Goal: Transaction & Acquisition: Purchase product/service

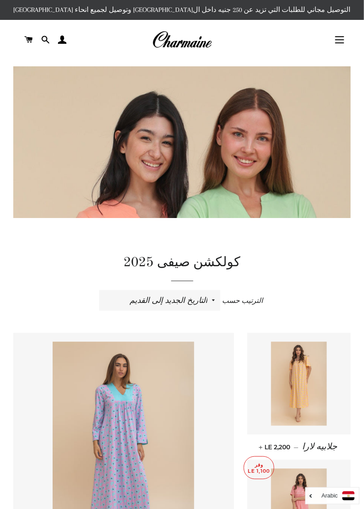
click at [341, 32] on button "التنقل في الموقع" at bounding box center [339, 40] width 22 height 22
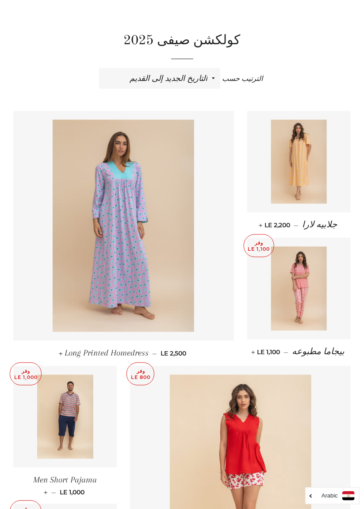
scroll to position [224, 0]
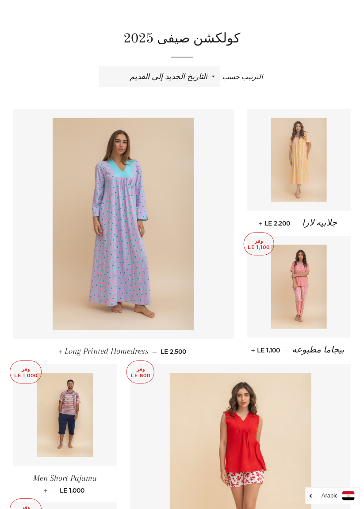
click at [318, 173] on img at bounding box center [299, 160] width 56 height 84
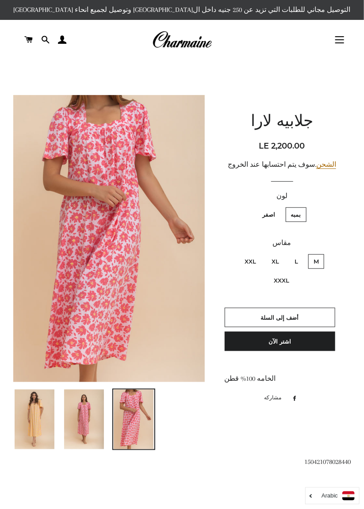
click at [259, 220] on label "اصفر" at bounding box center [268, 214] width 23 height 15
click at [277, 206] on input "اصفر" at bounding box center [277, 206] width 0 height 0
radio input "true"
click at [270, 212] on label "اصفر" at bounding box center [268, 214] width 23 height 15
click at [277, 206] on input "اصفر" at bounding box center [277, 206] width 0 height 0
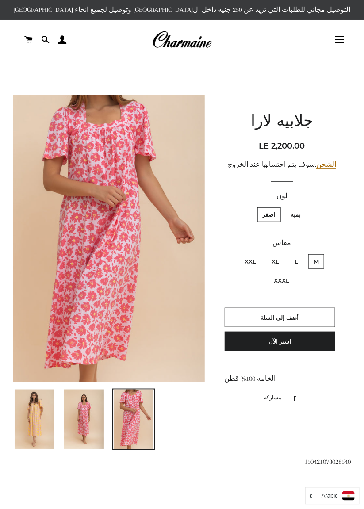
click at [49, 414] on img at bounding box center [35, 419] width 40 height 60
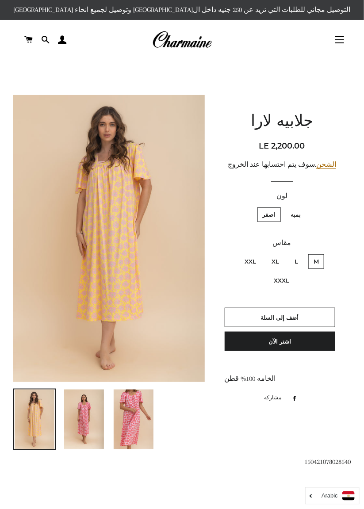
scroll to position [0, 0]
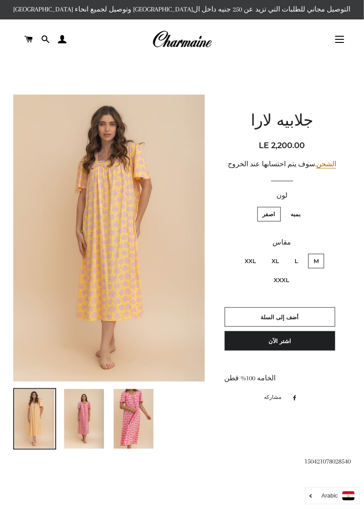
click at [343, 40] on button "التنقل في الموقع" at bounding box center [339, 39] width 22 height 22
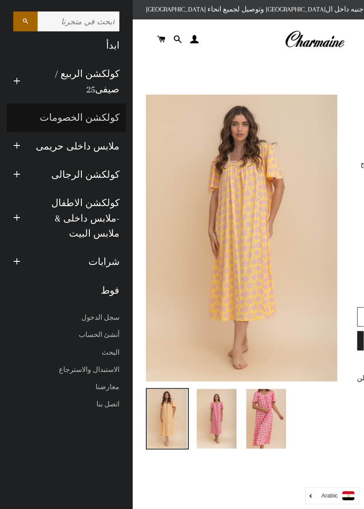
click at [99, 121] on link "كولكشن الخصومات" at bounding box center [66, 117] width 119 height 28
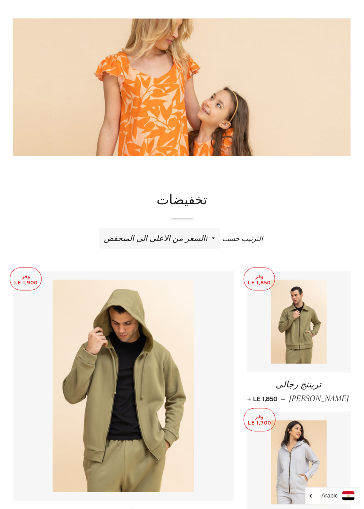
scroll to position [64, 0]
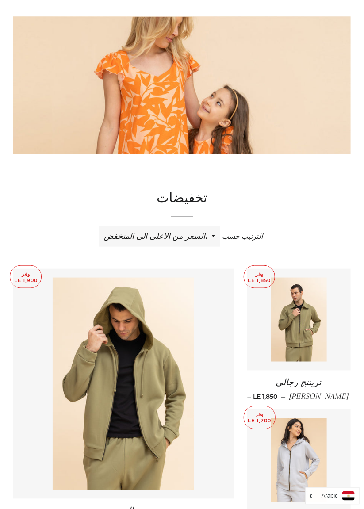
click at [195, 231] on select "ظهرت اكثر المبيعات أبجديا من الألف إلى الياء ابجديا من الياء الى الالف السعر ال…" at bounding box center [159, 236] width 121 height 20
select select "price-ascending"
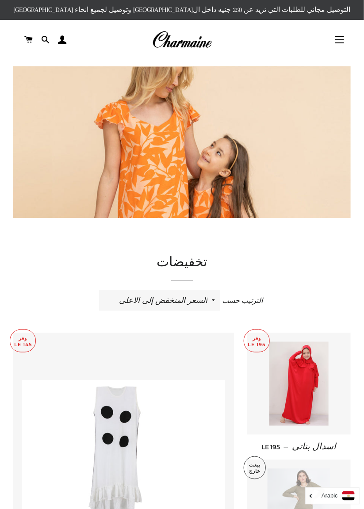
click at [336, 40] on button "التنقل في الموقع" at bounding box center [339, 40] width 22 height 22
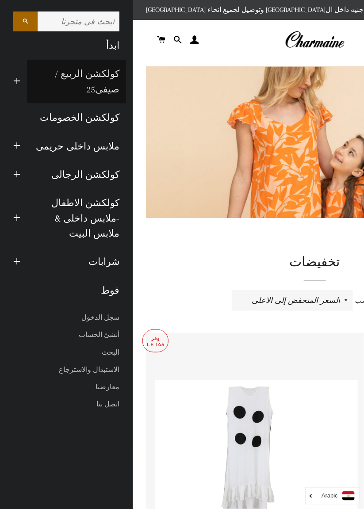
click at [90, 85] on link "كولكشن الربيع / صيفى25" at bounding box center [76, 82] width 99 height 44
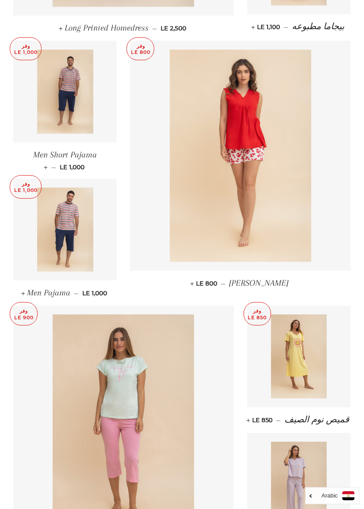
scroll to position [547, 0]
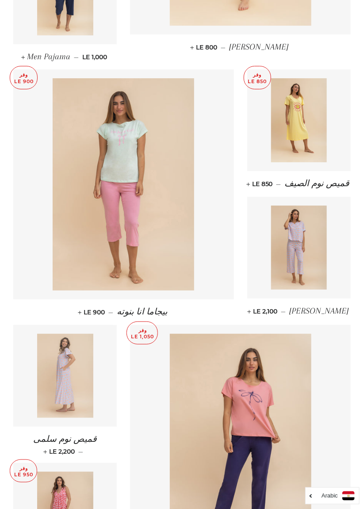
click at [100, 398] on link at bounding box center [64, 376] width 103 height 102
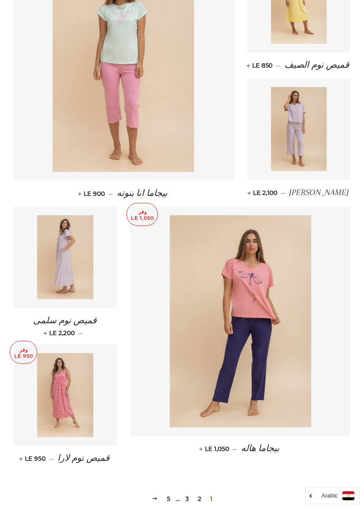
scroll to position [904, 0]
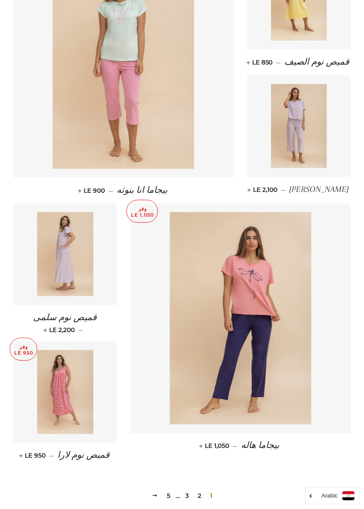
click at [198, 489] on link "2" at bounding box center [199, 495] width 11 height 13
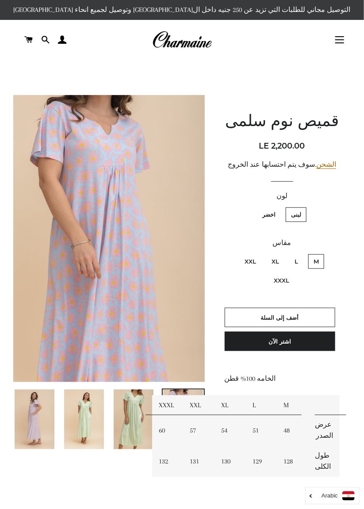
scroll to position [0, 0]
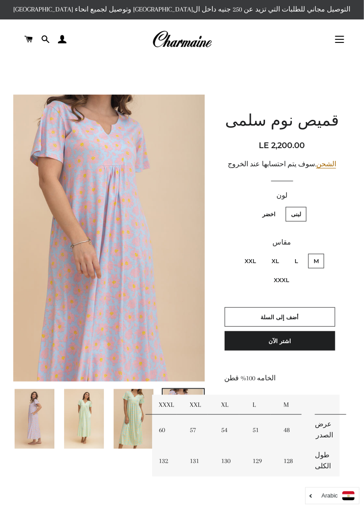
click at [134, 415] on img at bounding box center [134, 419] width 40 height 60
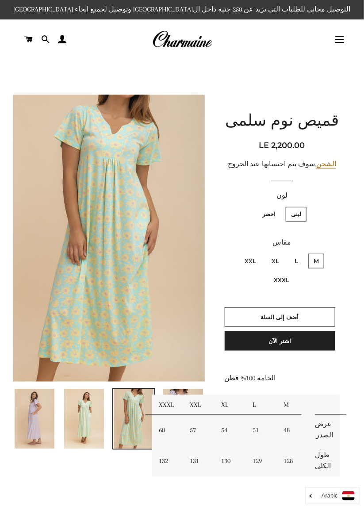
scroll to position [0, 0]
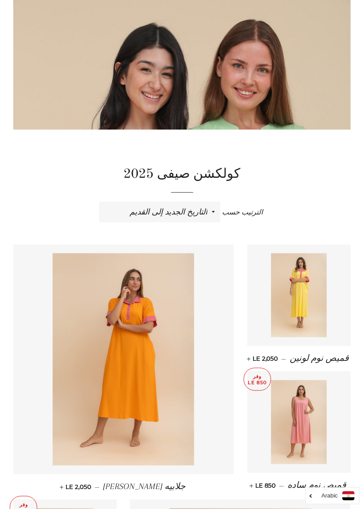
scroll to position [91, 0]
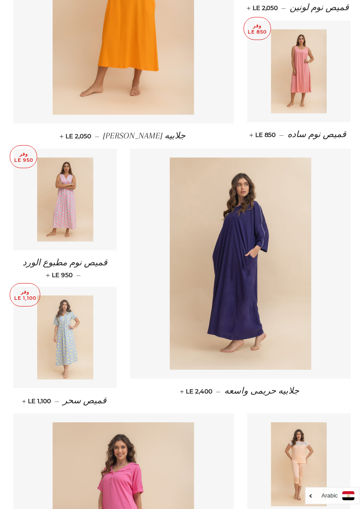
click at [83, 361] on img at bounding box center [65, 337] width 56 height 84
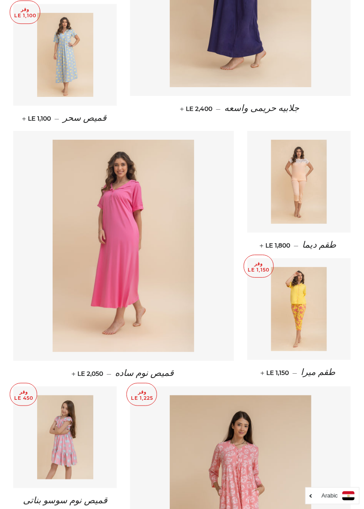
scroll to position [722, 0]
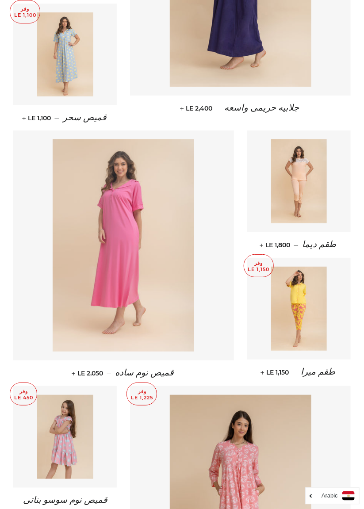
click at [159, 321] on img at bounding box center [123, 245] width 141 height 212
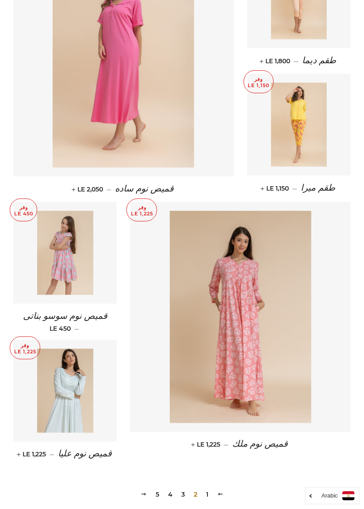
scroll to position [906, 0]
click at [80, 413] on img at bounding box center [65, 391] width 56 height 84
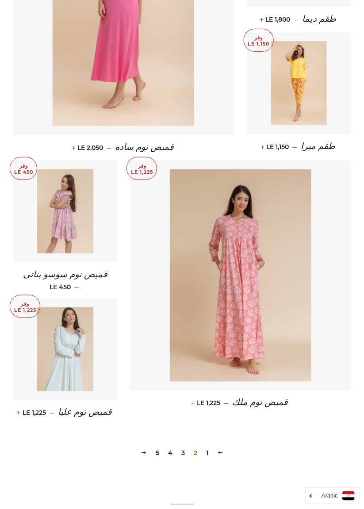
click at [103, 377] on link at bounding box center [64, 349] width 103 height 102
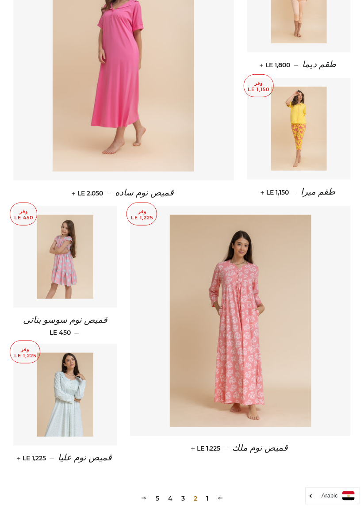
click at [183, 497] on link "3" at bounding box center [183, 498] width 11 height 13
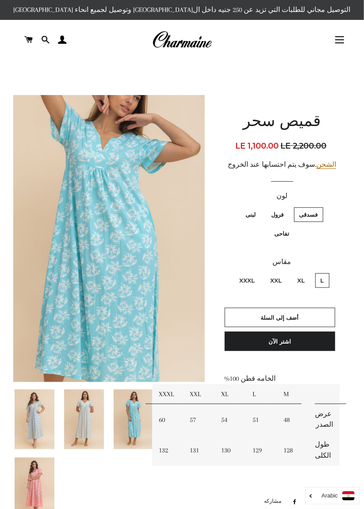
click at [36, 466] on img at bounding box center [35, 487] width 40 height 60
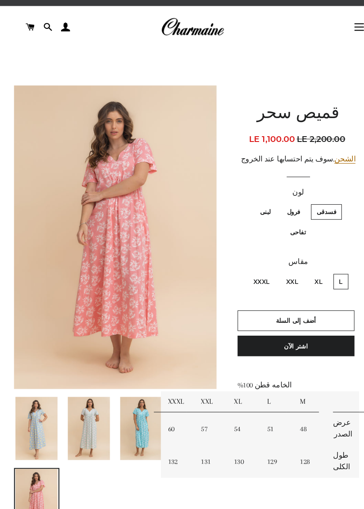
scroll to position [16, 0]
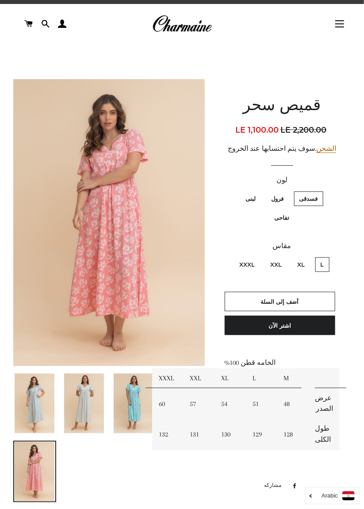
click at [142, 395] on img at bounding box center [134, 403] width 40 height 60
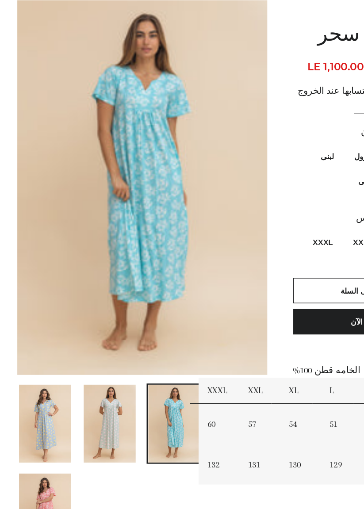
scroll to position [15, 0]
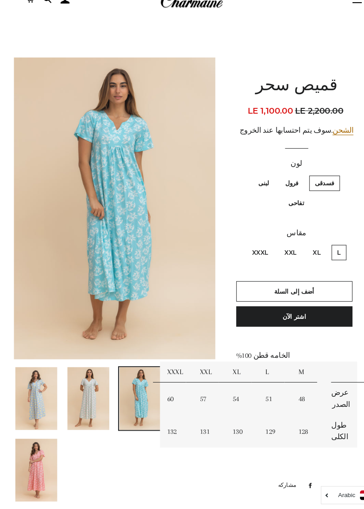
click at [86, 411] on img at bounding box center [84, 404] width 40 height 60
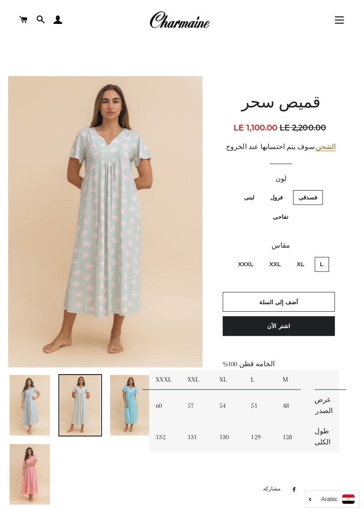
click at [38, 407] on img at bounding box center [35, 403] width 40 height 60
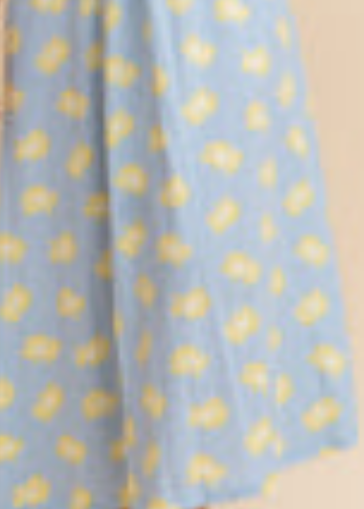
scroll to position [16, 0]
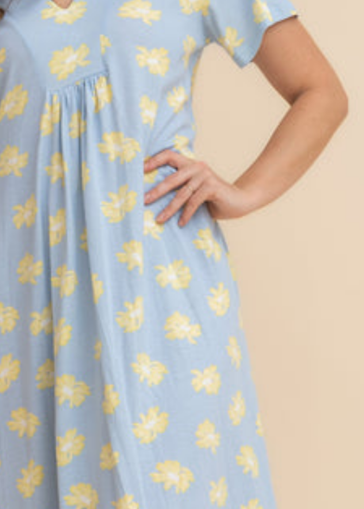
click at [136, 225] on img at bounding box center [108, 222] width 191 height 287
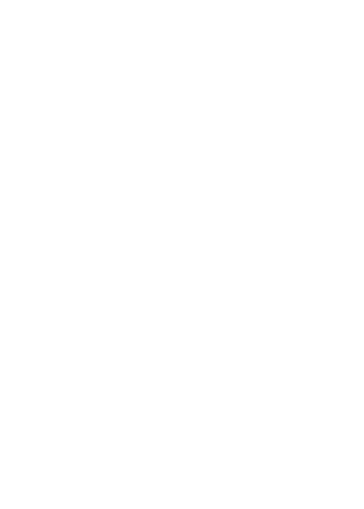
click at [135, 226] on div "1 of 5 Loading..." at bounding box center [182, 254] width 364 height 509
click at [137, 226] on div "1 of 5 Loading..." at bounding box center [182, 254] width 364 height 509
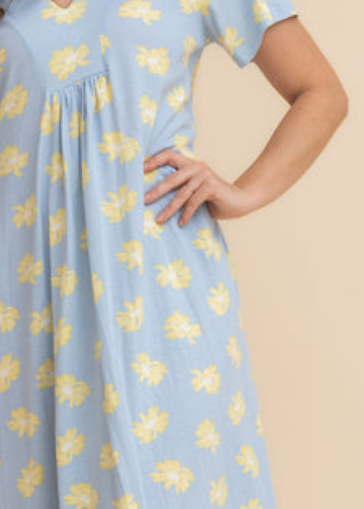
click at [143, 230] on img at bounding box center [108, 222] width 191 height 287
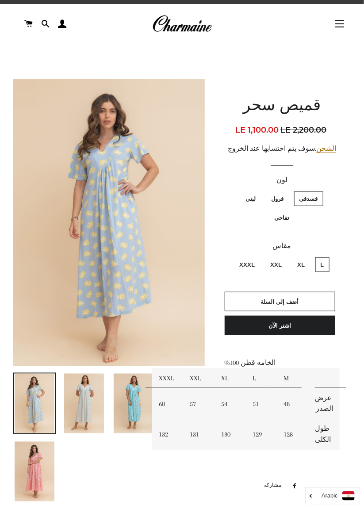
click at [38, 467] on img at bounding box center [35, 471] width 40 height 60
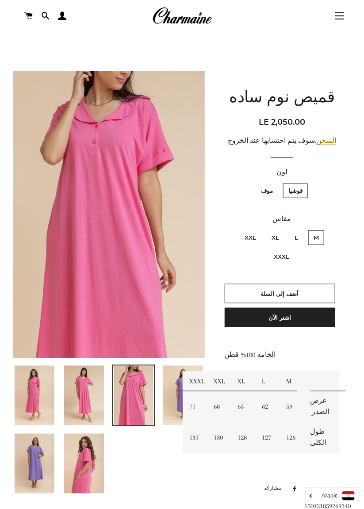
scroll to position [34, 0]
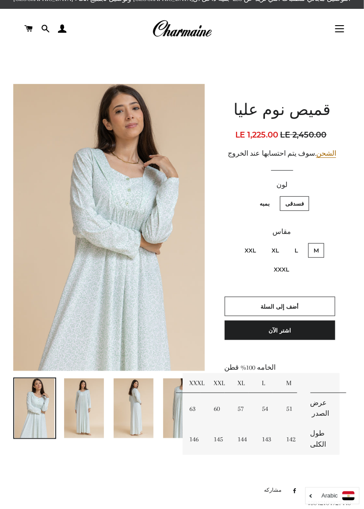
scroll to position [12, 0]
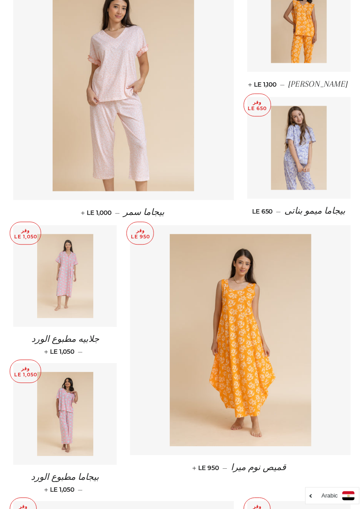
click at [84, 304] on img at bounding box center [65, 276] width 56 height 84
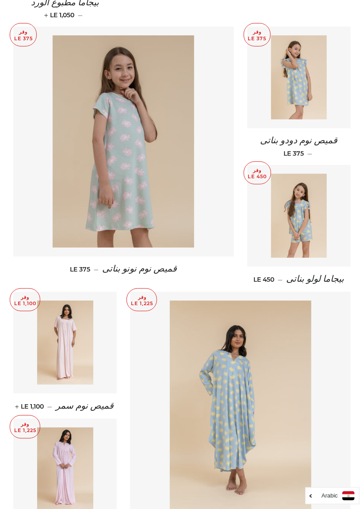
scroll to position [841, 0]
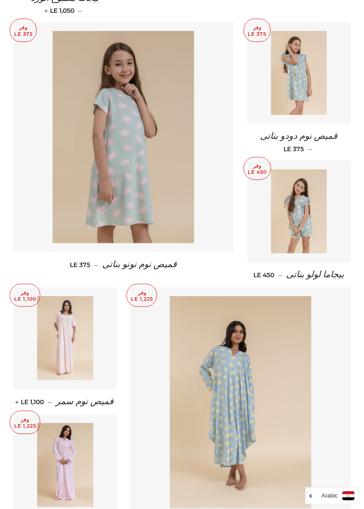
click at [79, 338] on img at bounding box center [65, 338] width 56 height 84
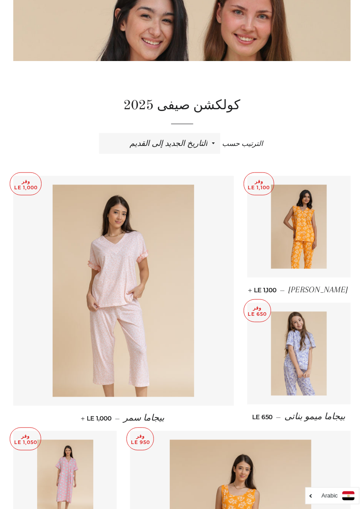
scroll to position [156, 0]
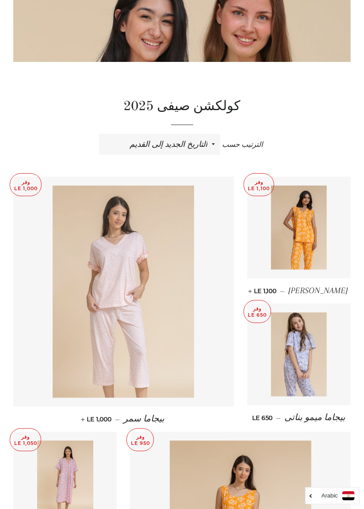
click at [163, 332] on img at bounding box center [123, 292] width 141 height 212
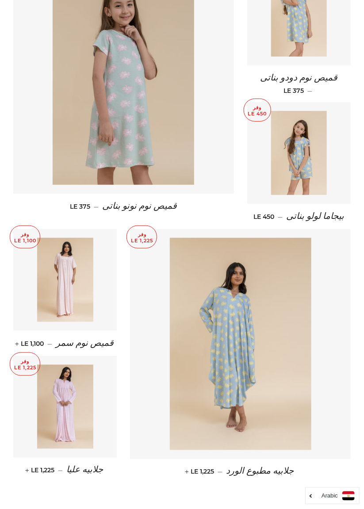
scroll to position [901, 0]
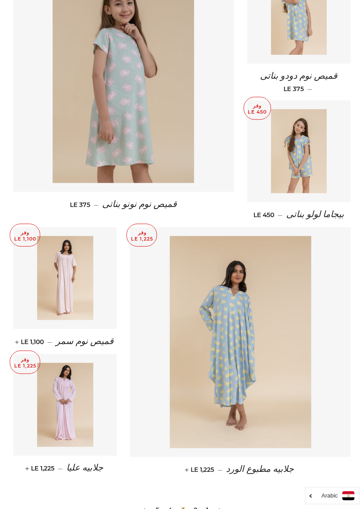
click at [170, 503] on link "4" at bounding box center [169, 509] width 11 height 13
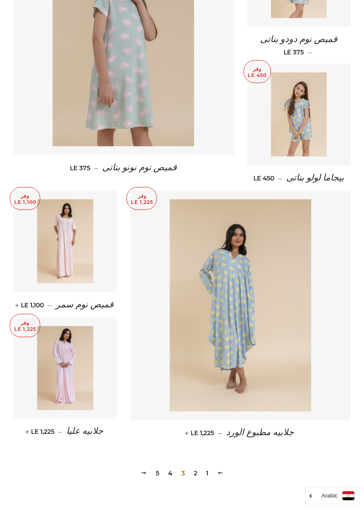
scroll to position [943, 0]
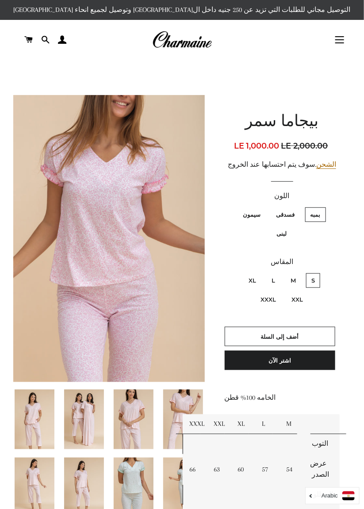
click at [135, 486] on img at bounding box center [134, 487] width 40 height 60
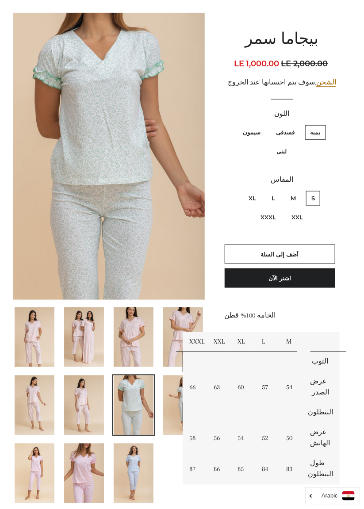
scroll to position [83, 0]
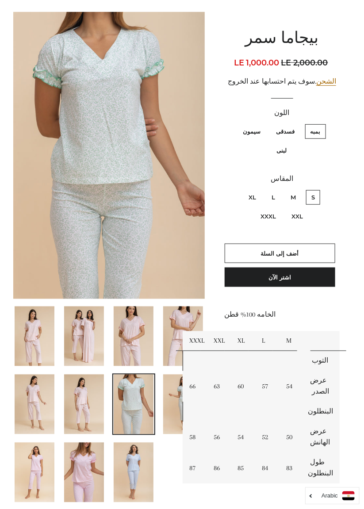
click at [145, 471] on img at bounding box center [134, 472] width 40 height 60
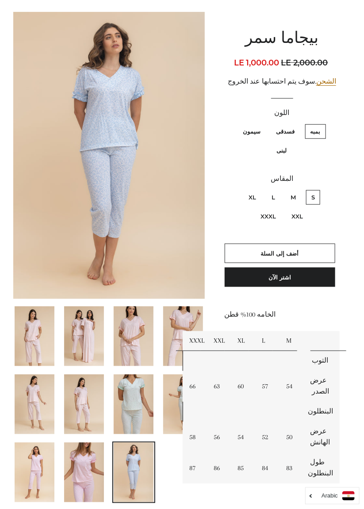
click at [278, 156] on label "لبنى" at bounding box center [281, 150] width 21 height 15
click at [232, 123] on input "لبنى" at bounding box center [231, 123] width 0 height 0
radio input "true"
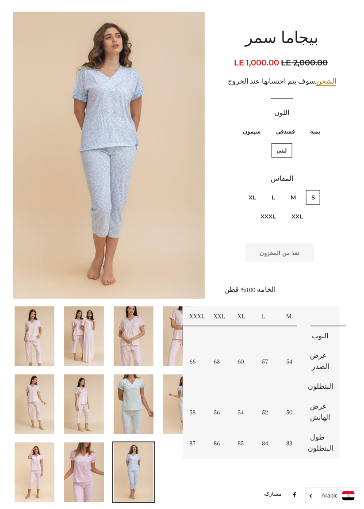
click at [93, 406] on img at bounding box center [84, 404] width 40 height 60
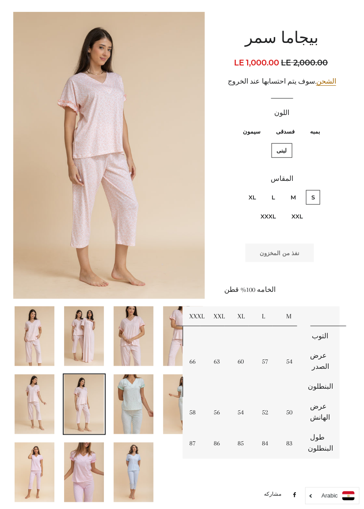
click at [285, 151] on label "لبنى" at bounding box center [281, 150] width 21 height 15
click at [232, 123] on input "لبنى" at bounding box center [231, 123] width 0 height 0
click at [314, 130] on label "بمبه" at bounding box center [315, 131] width 21 height 15
click at [323, 123] on input "بمبه" at bounding box center [323, 123] width 0 height 0
radio input "true"
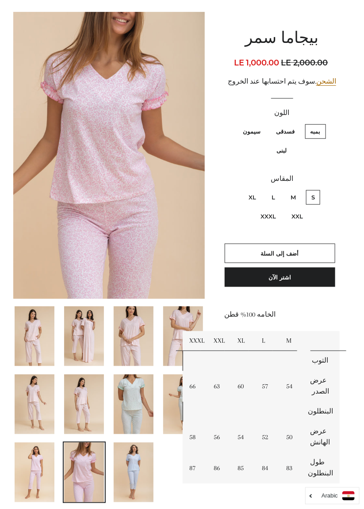
click at [283, 146] on label "لبنى" at bounding box center [281, 150] width 21 height 15
click at [232, 123] on input "لبنى" at bounding box center [231, 123] width 0 height 0
radio input "true"
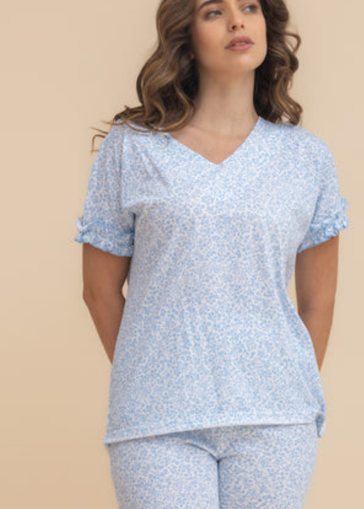
scroll to position [83, 0]
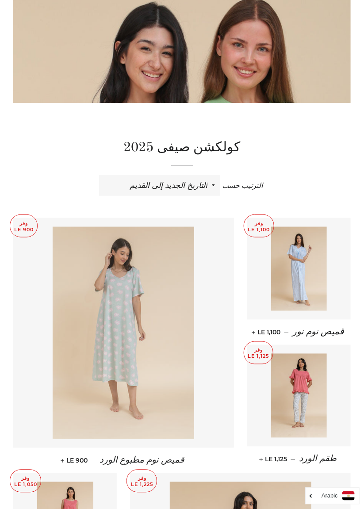
click at [170, 395] on img at bounding box center [123, 333] width 141 height 212
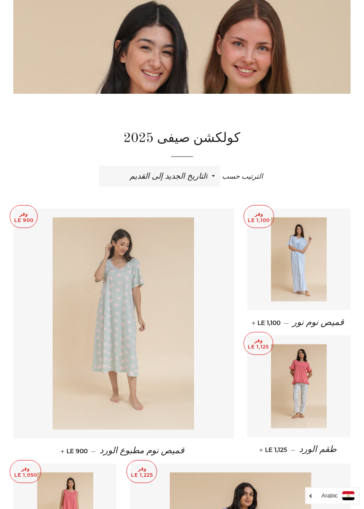
scroll to position [156, 0]
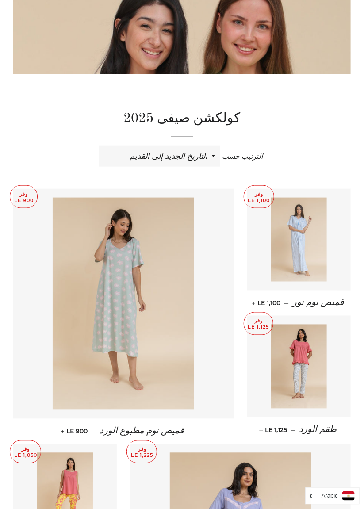
click at [323, 262] on img at bounding box center [299, 239] width 56 height 84
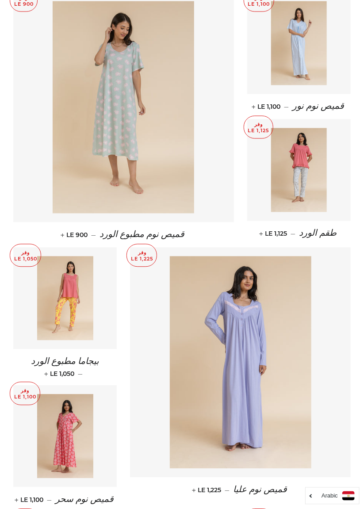
scroll to position [345, 0]
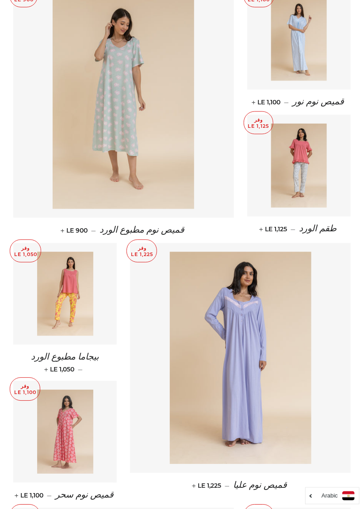
click at [79, 430] on img at bounding box center [65, 432] width 56 height 84
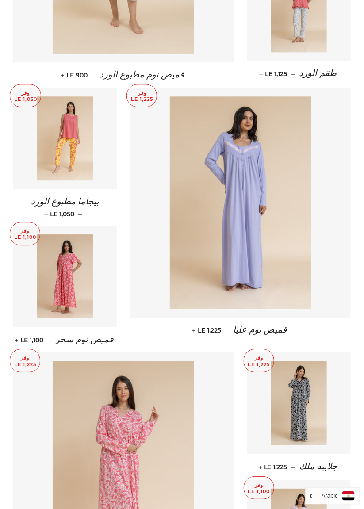
scroll to position [526, 0]
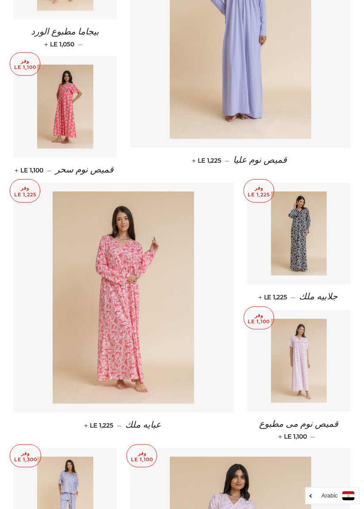
click at [320, 364] on img at bounding box center [299, 361] width 56 height 84
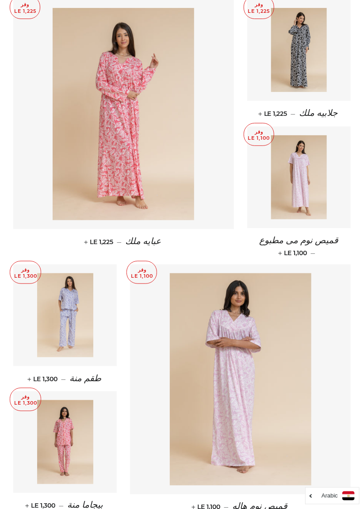
scroll to position [851, 0]
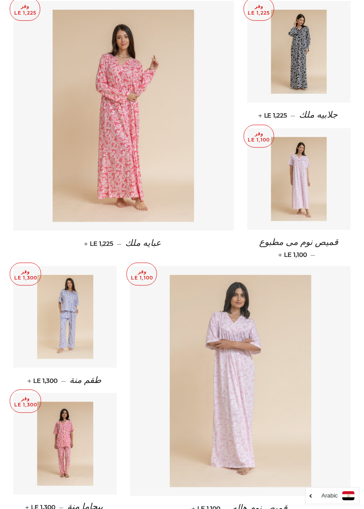
click at [260, 370] on img at bounding box center [240, 381] width 141 height 212
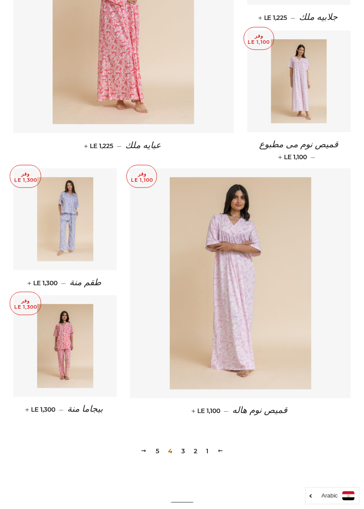
scroll to position [892, 0]
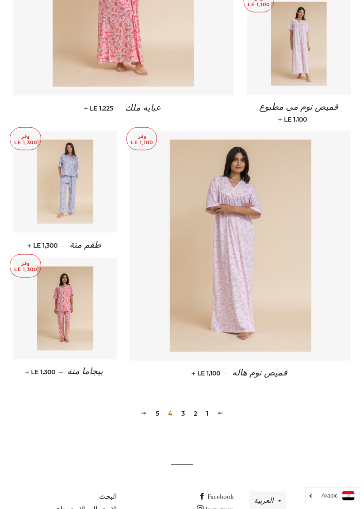
click at [156, 407] on link "5" at bounding box center [157, 413] width 11 height 13
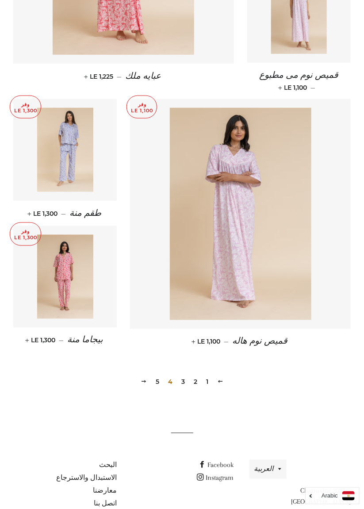
scroll to position [1019, 0]
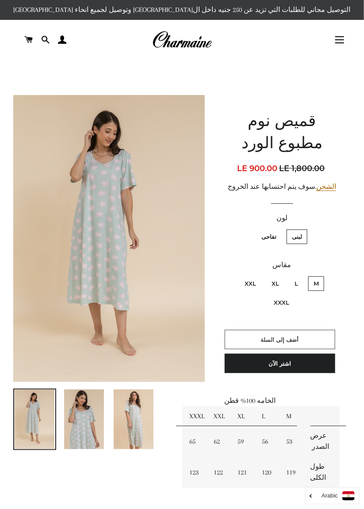
click at [317, 342] on button "أضف إلى السلة" at bounding box center [279, 339] width 110 height 19
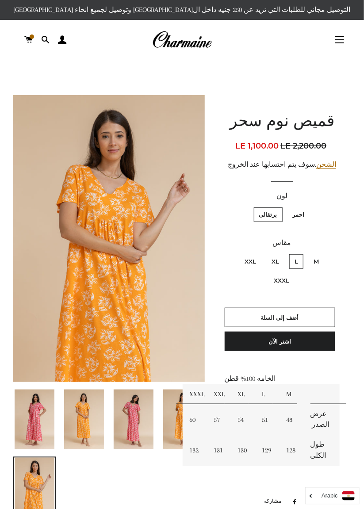
click at [39, 421] on img at bounding box center [35, 419] width 40 height 60
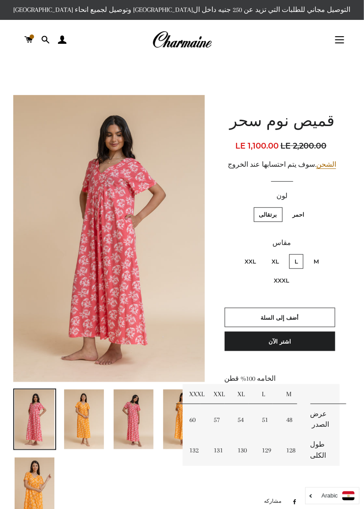
click at [141, 414] on img at bounding box center [134, 419] width 40 height 60
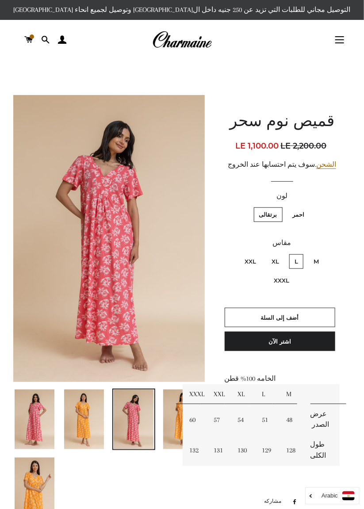
click at [95, 423] on img at bounding box center [84, 419] width 40 height 60
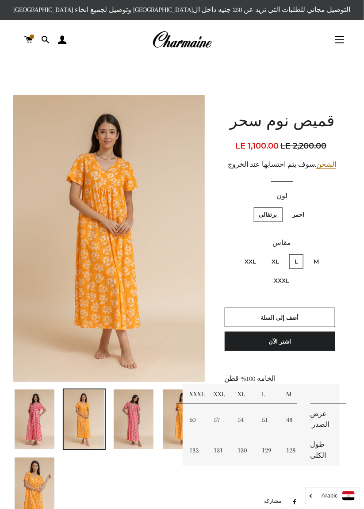
click at [145, 427] on img at bounding box center [134, 419] width 40 height 60
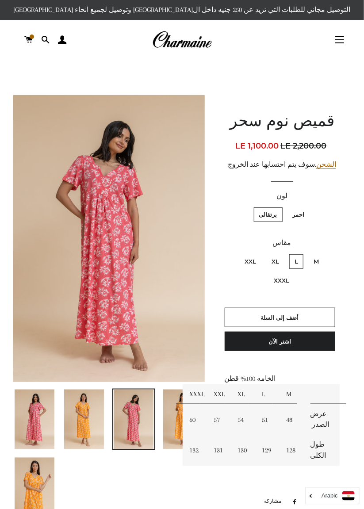
click at [96, 433] on img at bounding box center [84, 419] width 40 height 60
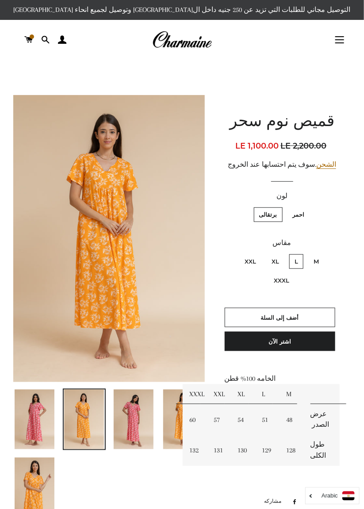
click at [139, 423] on img at bounding box center [134, 419] width 40 height 60
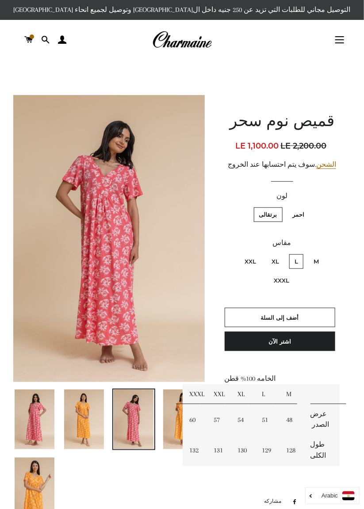
click at [91, 426] on img at bounding box center [84, 419] width 40 height 60
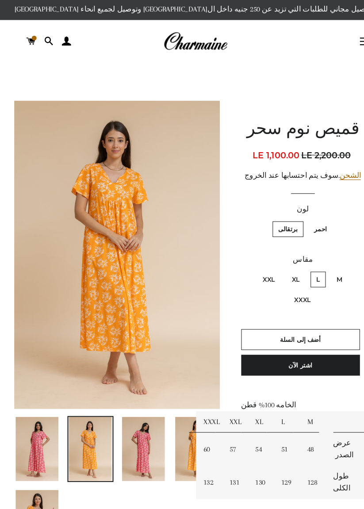
scroll to position [1, 0]
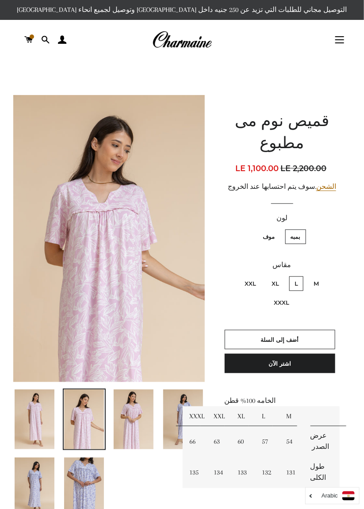
click at [90, 478] on img at bounding box center [84, 487] width 40 height 60
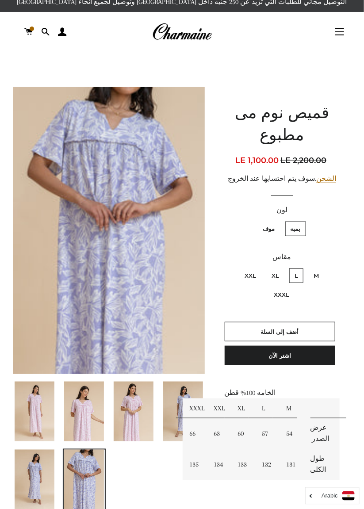
scroll to position [8, 0]
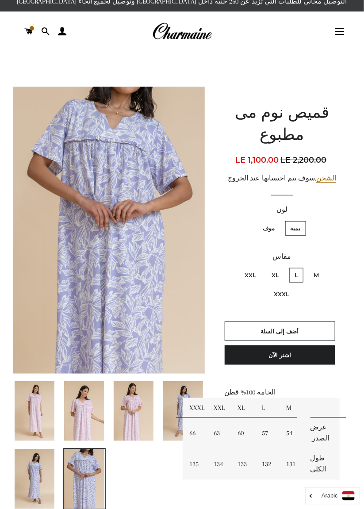
click at [270, 225] on label "موف" at bounding box center [269, 228] width 23 height 15
click at [277, 220] on input "موف" at bounding box center [277, 220] width 0 height 0
radio input "true"
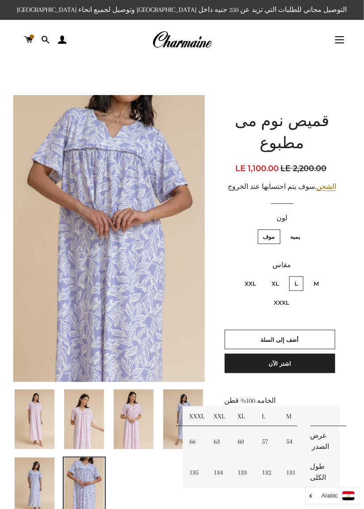
click at [33, 479] on img at bounding box center [35, 487] width 40 height 60
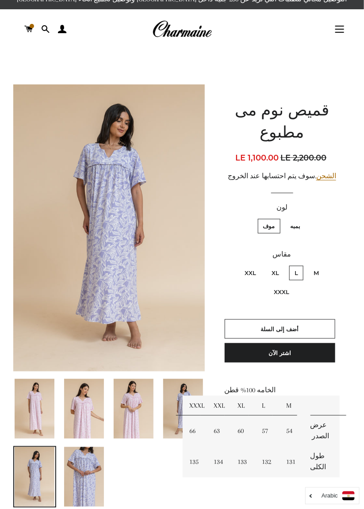
scroll to position [9, 0]
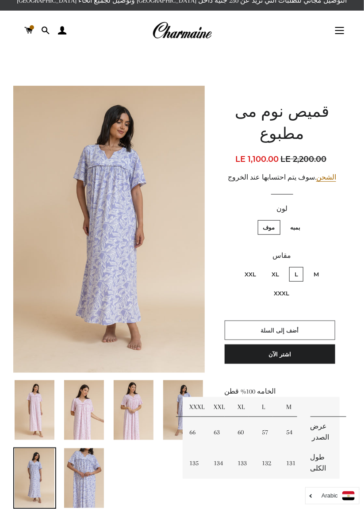
click at [315, 327] on button "أضف إلى السلة" at bounding box center [279, 329] width 110 height 19
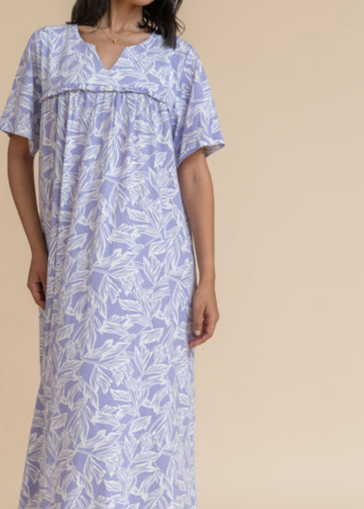
scroll to position [10, 0]
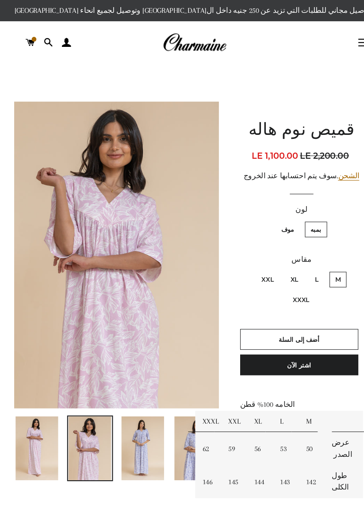
click at [138, 407] on img at bounding box center [134, 419] width 40 height 60
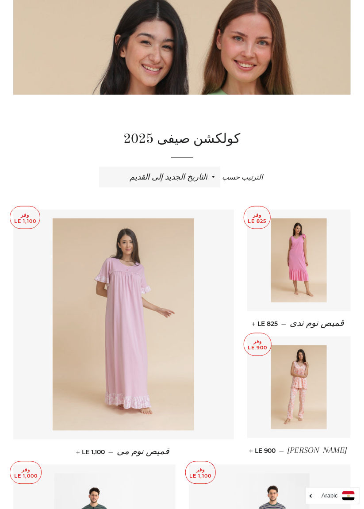
click at [169, 393] on img at bounding box center [123, 324] width 141 height 212
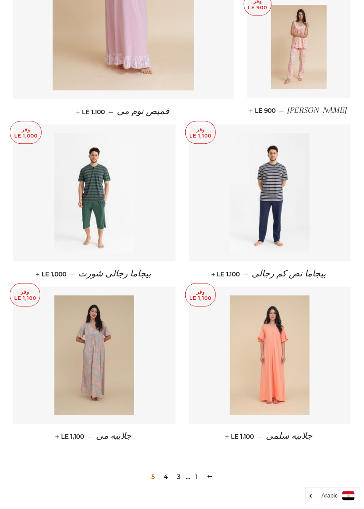
scroll to position [481, 0]
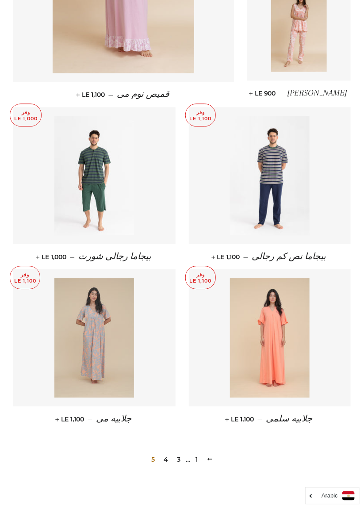
click at [112, 363] on img at bounding box center [94, 337] width 80 height 119
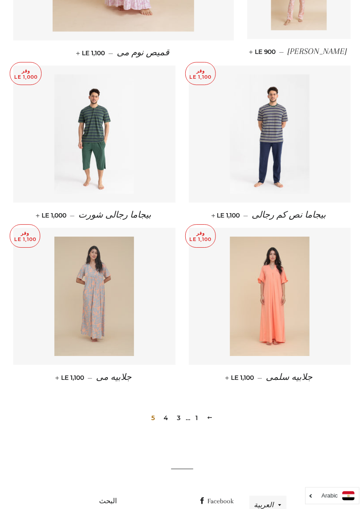
scroll to position [490, 0]
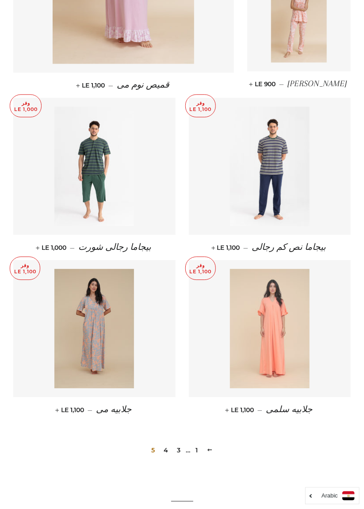
click at [291, 351] on img at bounding box center [270, 328] width 80 height 119
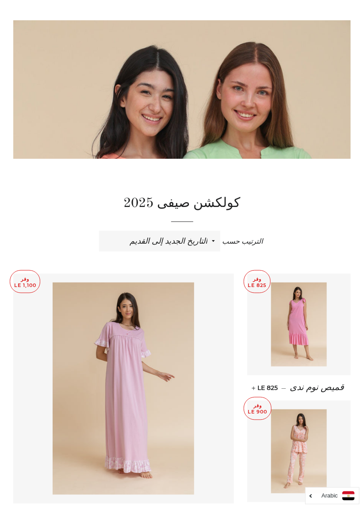
scroll to position [59, 0]
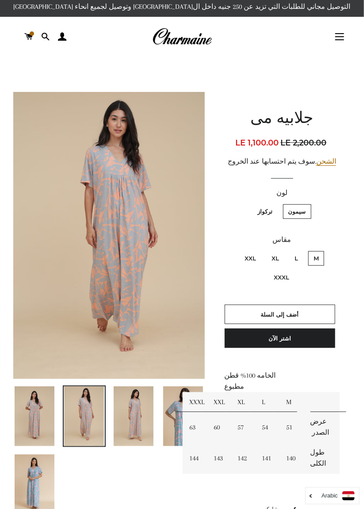
scroll to position [5, 0]
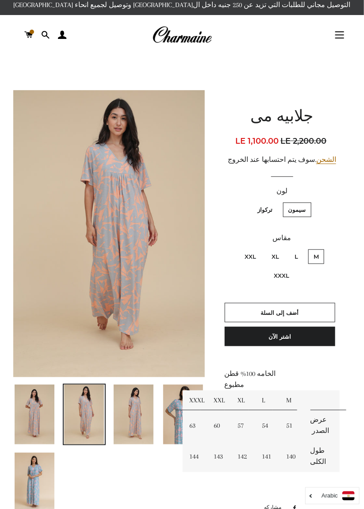
click at [35, 433] on img at bounding box center [35, 414] width 40 height 60
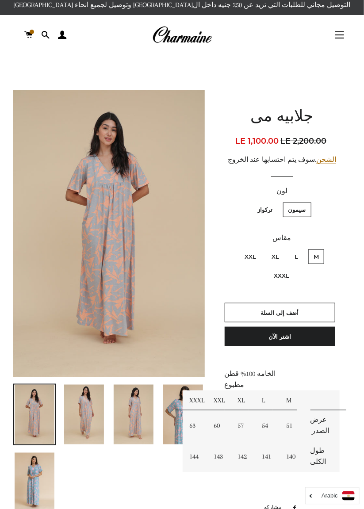
click at [146, 415] on img at bounding box center [134, 414] width 40 height 60
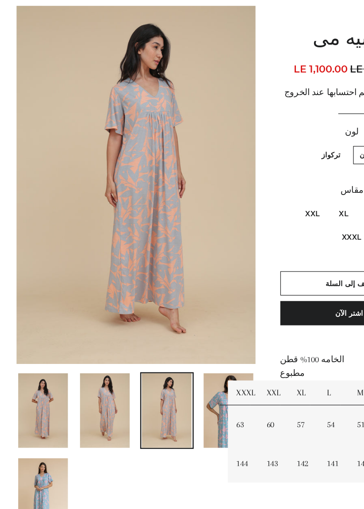
click at [45, 430] on img at bounding box center [35, 414] width 40 height 60
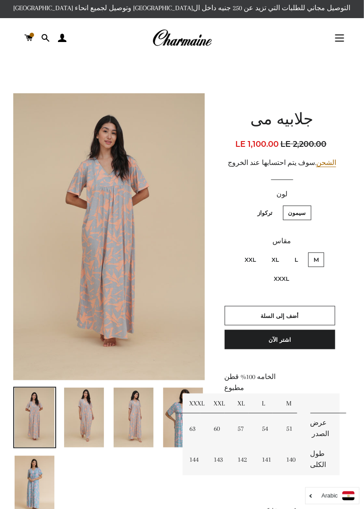
scroll to position [6, 0]
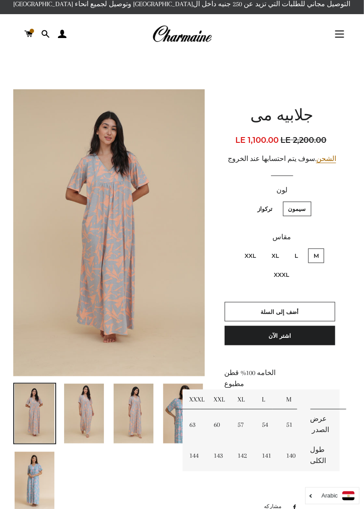
click at [36, 471] on img at bounding box center [35, 482] width 40 height 60
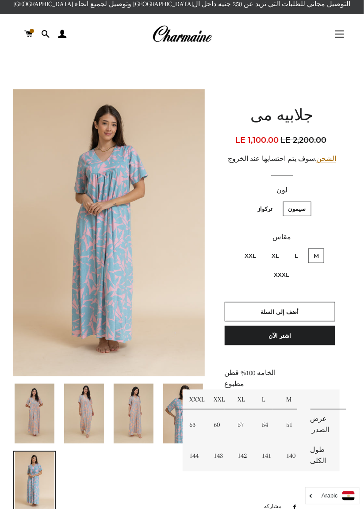
click at [172, 415] on img at bounding box center [183, 413] width 40 height 60
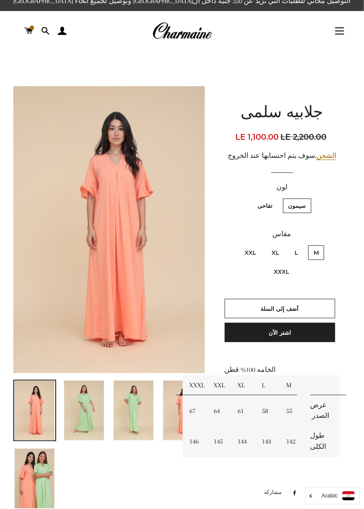
scroll to position [8, 0]
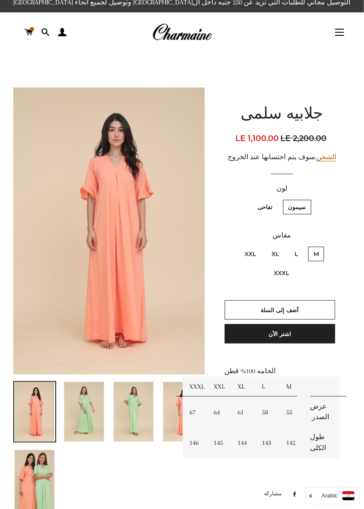
click at [102, 423] on img at bounding box center [84, 412] width 40 height 60
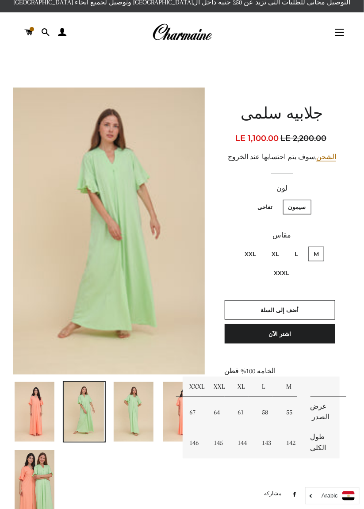
scroll to position [0, 0]
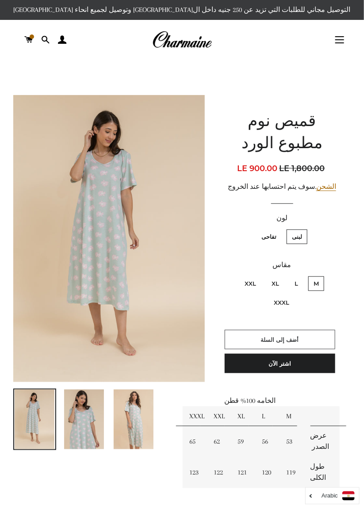
click at [315, 337] on button "أضف إلى السلة" at bounding box center [279, 339] width 110 height 19
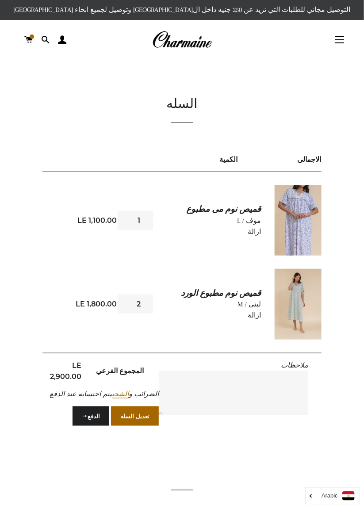
click at [305, 224] on img at bounding box center [297, 220] width 47 height 70
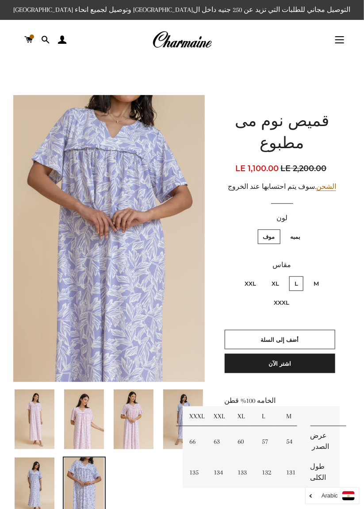
click at [316, 279] on label "M" at bounding box center [316, 283] width 16 height 15
click at [321, 275] on input "M" at bounding box center [321, 275] width 0 height 0
radio input "true"
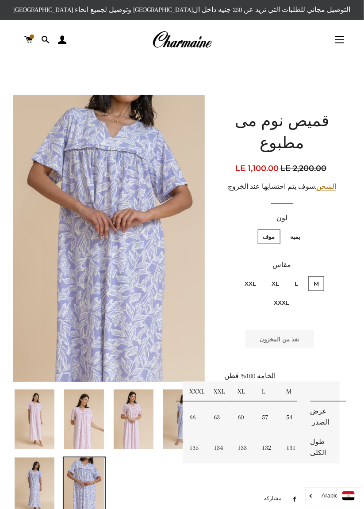
click at [296, 282] on label "L" at bounding box center [296, 283] width 14 height 15
click at [300, 275] on input "L" at bounding box center [300, 275] width 0 height 0
radio input "true"
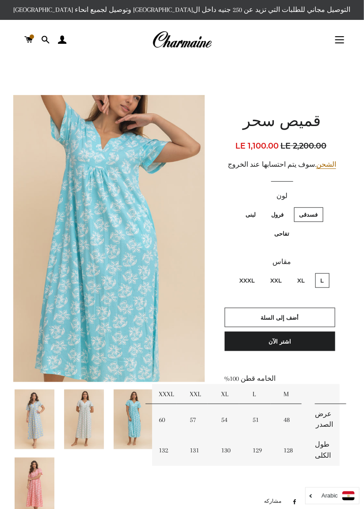
click at [41, 482] on img at bounding box center [35, 487] width 40 height 60
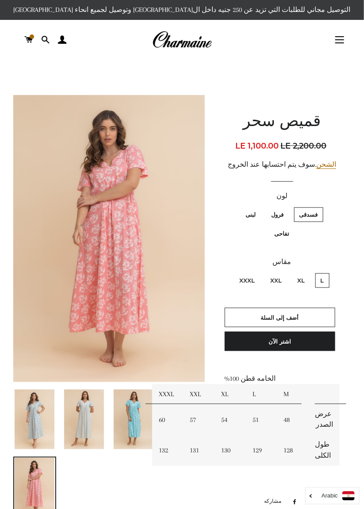
click at [91, 425] on img at bounding box center [84, 419] width 40 height 60
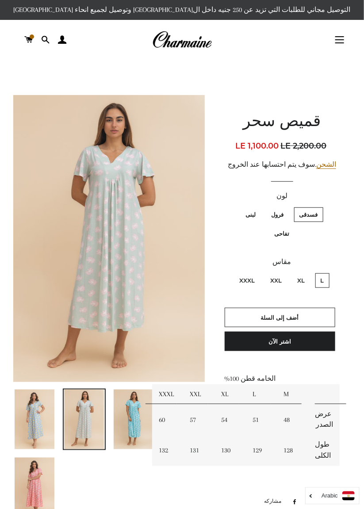
click at [281, 214] on label "فرول" at bounding box center [277, 214] width 23 height 15
click at [286, 206] on input "فرول" at bounding box center [286, 206] width 0 height 0
radio input "true"
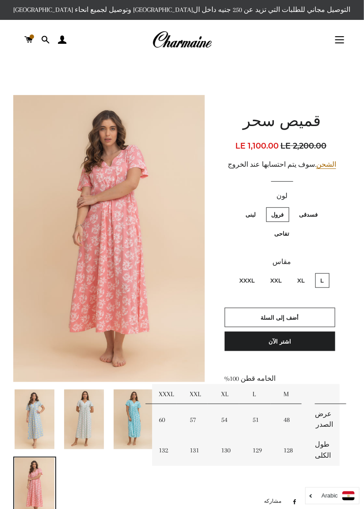
click at [257, 214] on label "لبنى" at bounding box center [250, 214] width 21 height 15
click at [258, 206] on input "لبنى" at bounding box center [258, 206] width 0 height 0
radio input "true"
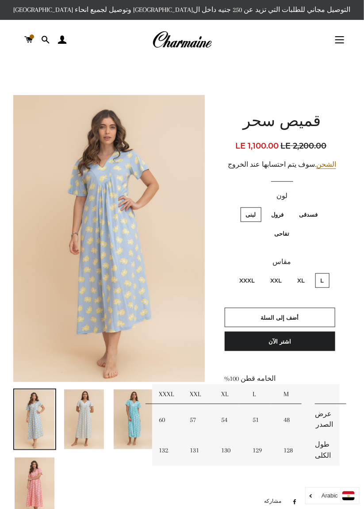
click at [281, 234] on label "تفاحى" at bounding box center [282, 233] width 26 height 15
click at [235, 206] on input "تفاحى" at bounding box center [234, 206] width 0 height 0
radio input "true"
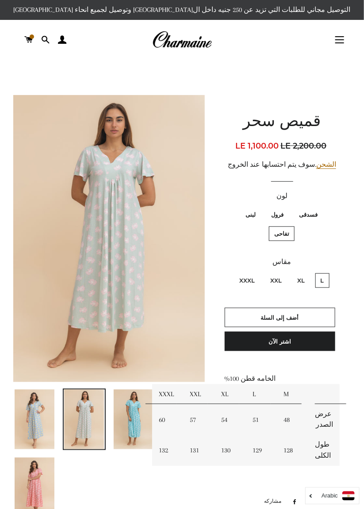
click at [281, 211] on label "فرول" at bounding box center [277, 214] width 23 height 15
click at [286, 206] on input "فرول" at bounding box center [286, 206] width 0 height 0
radio input "true"
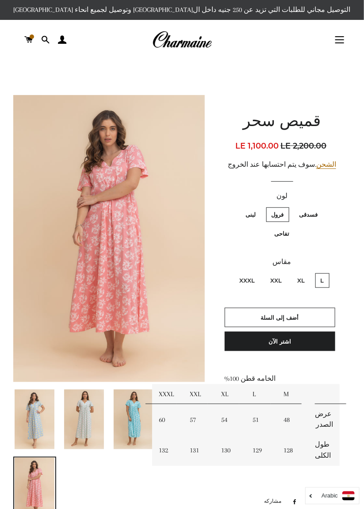
click at [286, 230] on label "تفاحى" at bounding box center [282, 233] width 26 height 15
click at [235, 206] on input "تفاحى" at bounding box center [234, 206] width 0 height 0
radio input "true"
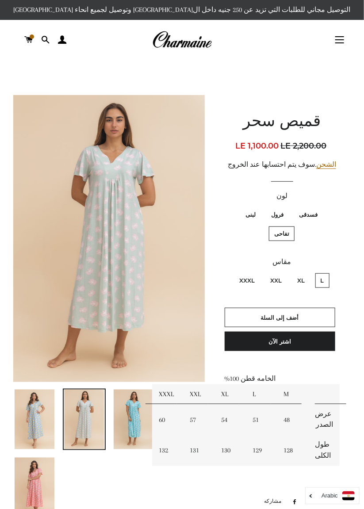
click at [281, 217] on label "فرول" at bounding box center [277, 214] width 23 height 15
click at [286, 206] on input "فرول" at bounding box center [286, 206] width 0 height 0
radio input "true"
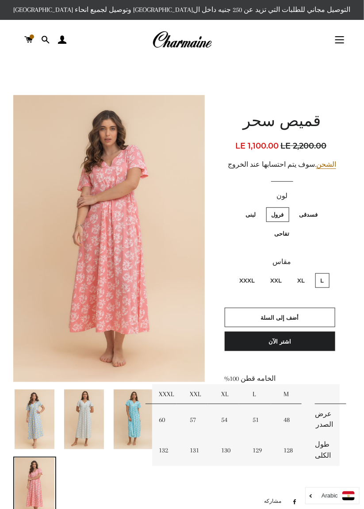
click at [319, 210] on label "فسدقى" at bounding box center [308, 214] width 29 height 15
click at [320, 206] on input "فسدقى" at bounding box center [320, 206] width 0 height 0
radio input "true"
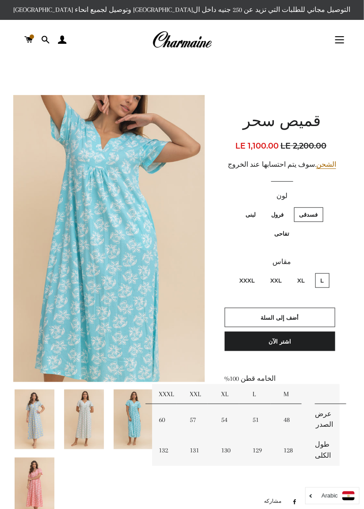
click at [281, 212] on label "فرول" at bounding box center [277, 214] width 23 height 15
click at [286, 206] on input "فرول" at bounding box center [286, 206] width 0 height 0
radio input "true"
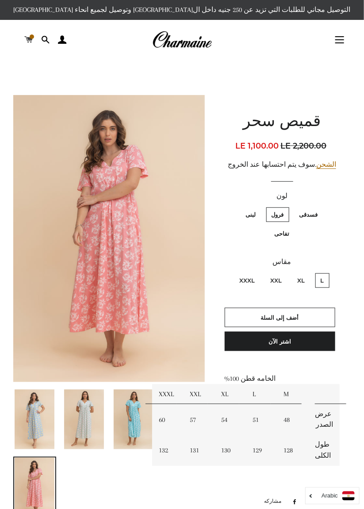
click at [26, 48] on link "السلة" at bounding box center [28, 40] width 15 height 27
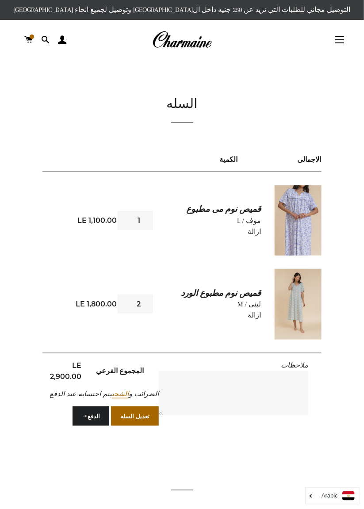
click at [312, 253] on img at bounding box center [297, 220] width 47 height 70
click at [296, 307] on img at bounding box center [297, 304] width 47 height 70
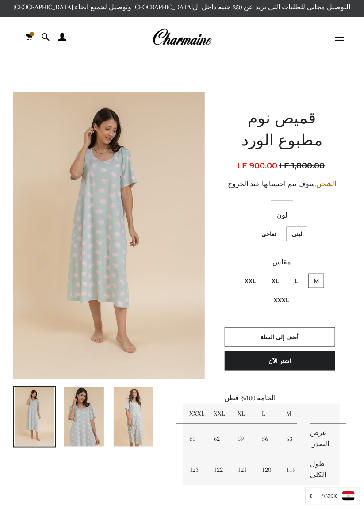
scroll to position [4, 0]
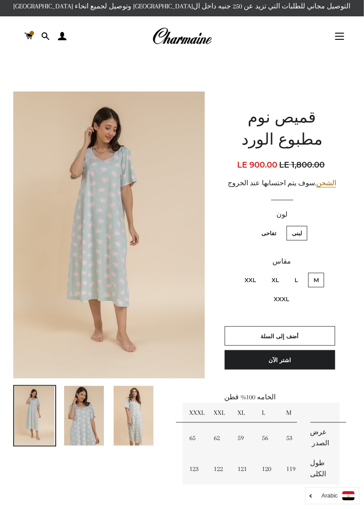
click at [134, 415] on img at bounding box center [134, 416] width 40 height 60
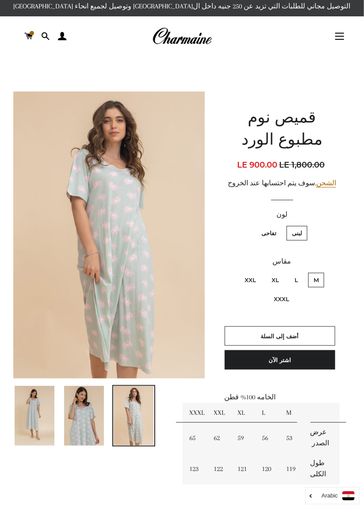
click at [95, 414] on img at bounding box center [84, 416] width 40 height 60
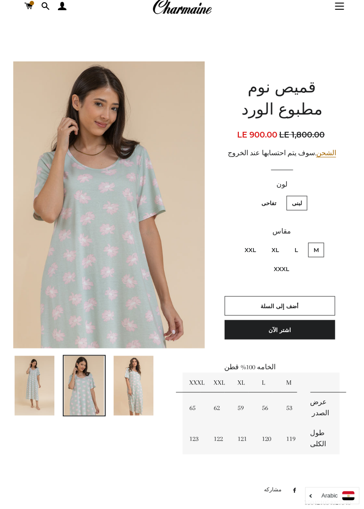
scroll to position [39, 0]
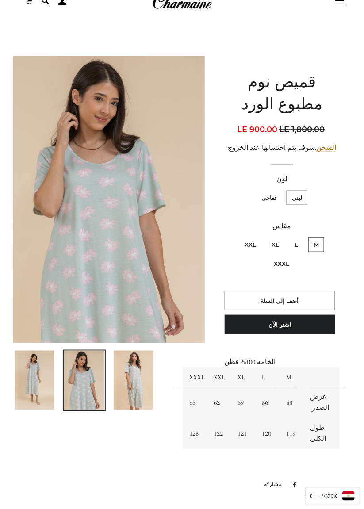
click at [146, 379] on img at bounding box center [134, 380] width 40 height 60
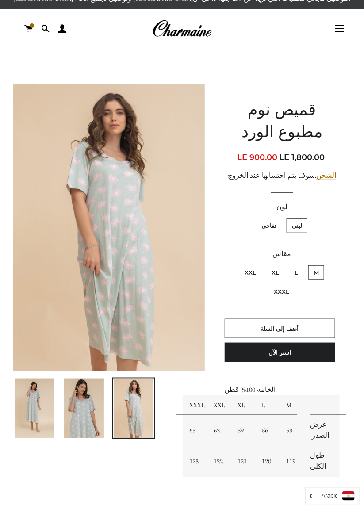
scroll to position [0, 0]
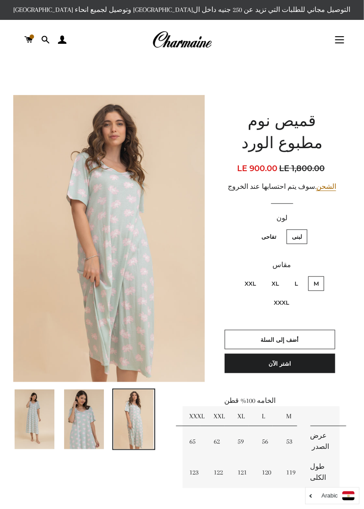
click at [130, 254] on img at bounding box center [108, 238] width 191 height 287
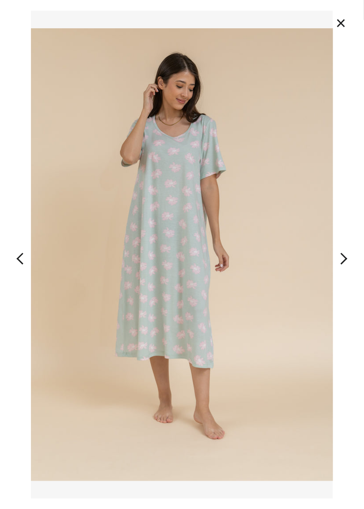
click at [334, 23] on button "×" at bounding box center [340, 22] width 19 height 19
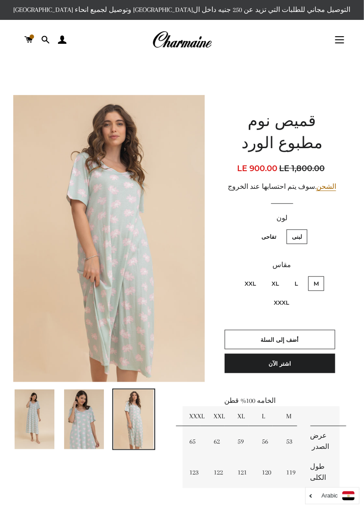
click at [266, 235] on label "تفاحى" at bounding box center [269, 236] width 26 height 15
click at [278, 228] on input "تفاحى" at bounding box center [278, 228] width 0 height 0
radio input "true"
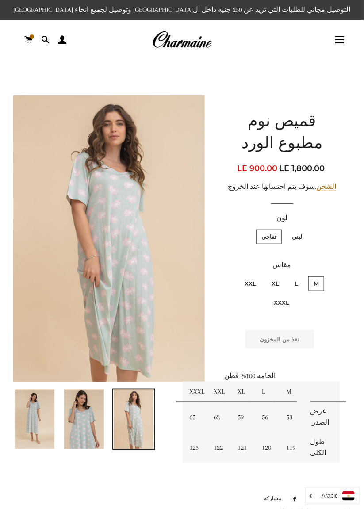
click at [293, 237] on label "لبنى" at bounding box center [296, 236] width 21 height 15
click at [304, 228] on input "لبنى" at bounding box center [304, 228] width 0 height 0
radio input "true"
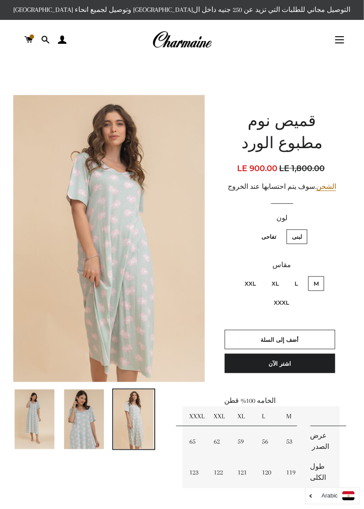
click at [73, 405] on img at bounding box center [84, 419] width 40 height 60
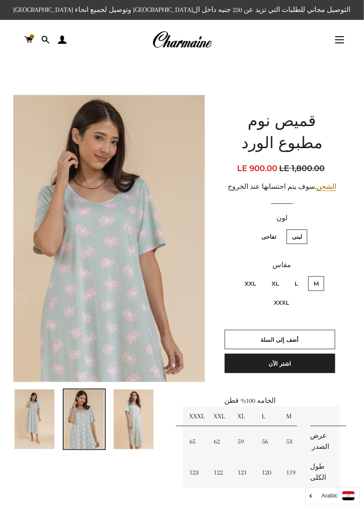
click at [30, 424] on img at bounding box center [35, 419] width 40 height 60
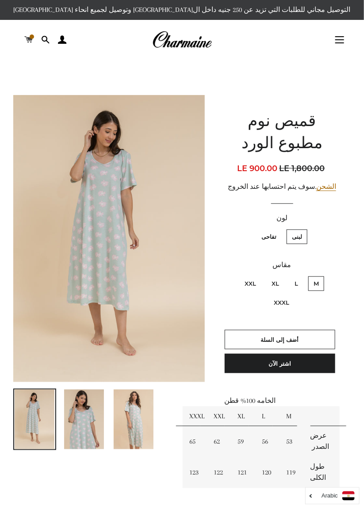
click at [21, 47] on link "السلة" at bounding box center [28, 40] width 15 height 27
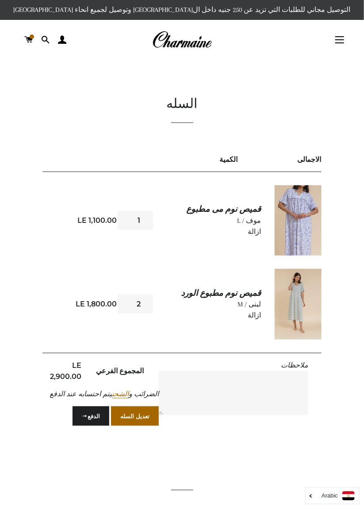
click at [252, 233] on link "ازالة" at bounding box center [254, 232] width 13 height 8
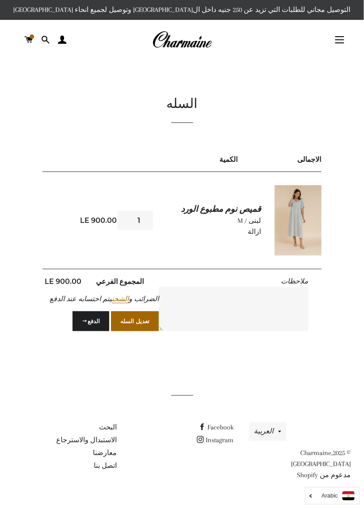
click at [94, 322] on button "الدفع" at bounding box center [90, 320] width 37 height 19
click at [292, 243] on img at bounding box center [297, 220] width 47 height 70
